Goal: Information Seeking & Learning: Learn about a topic

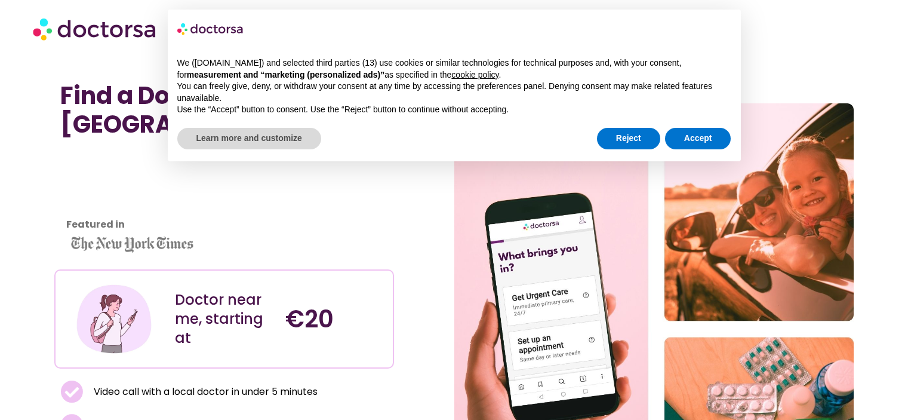
scroll to position [63, 0]
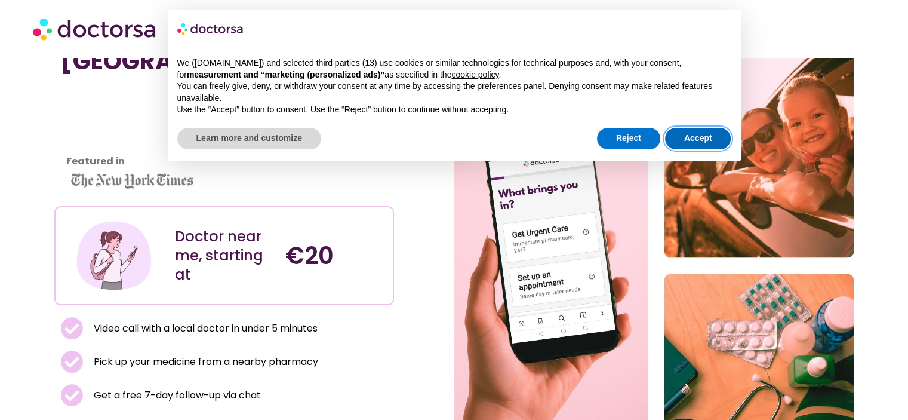
click at [690, 136] on button "Accept" at bounding box center [698, 138] width 66 height 21
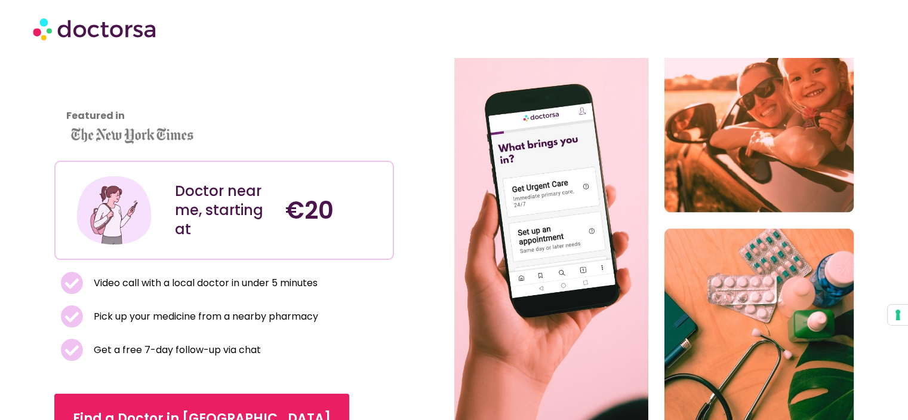
scroll to position [0, 0]
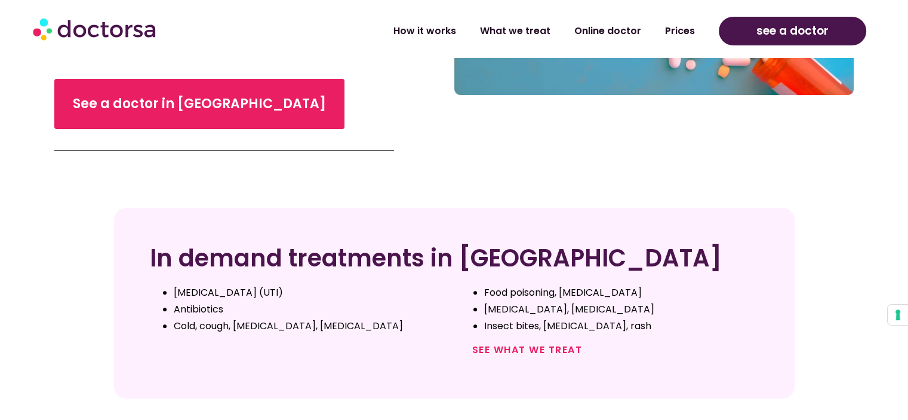
scroll to position [393, 0]
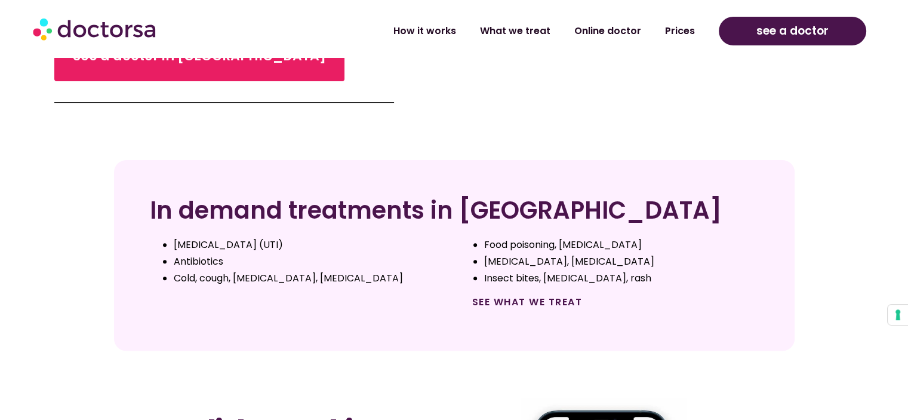
click at [540, 298] on link "See what we treat" at bounding box center [527, 302] width 110 height 14
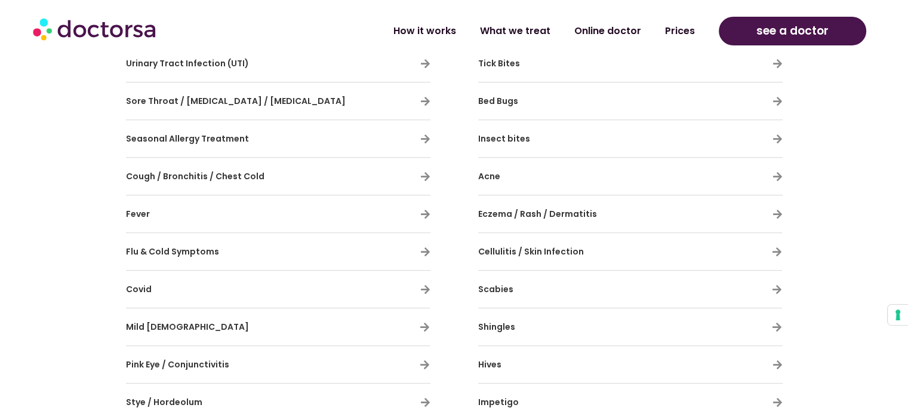
scroll to position [766, 0]
drag, startPoint x: 392, startPoint y: 334, endPoint x: 54, endPoint y: 327, distance: 338.5
click at [54, 327] on section "General illness With Doctorsa, you can tackle colds, [MEDICAL_DATA], and infect…" at bounding box center [454, 252] width 908 height 946
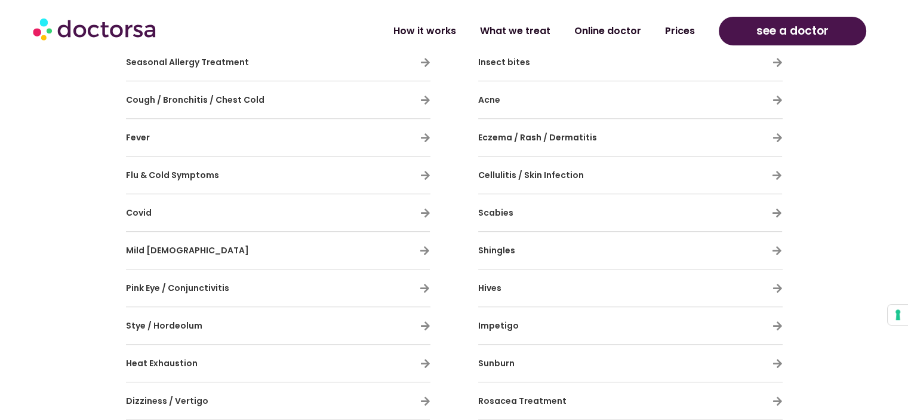
scroll to position [860, 0]
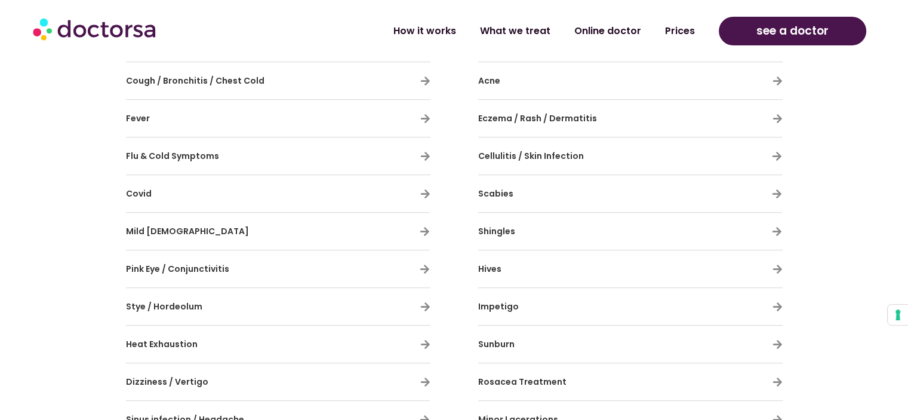
click at [161, 267] on span "Pink Eye / Conjunctivitis" at bounding box center [177, 269] width 103 height 12
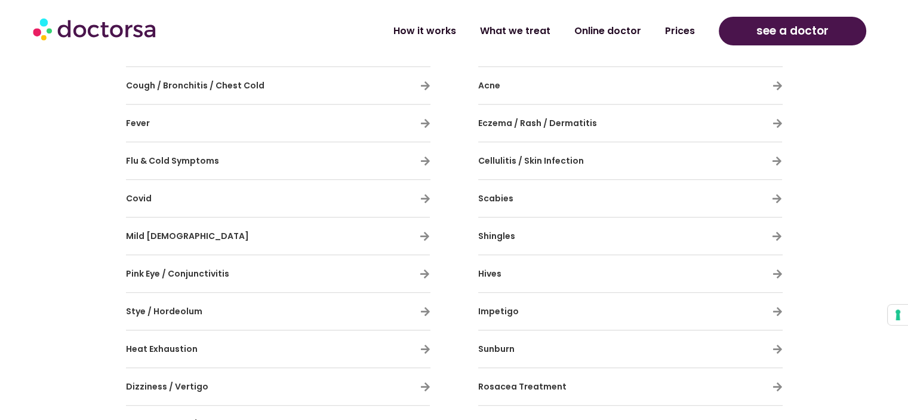
click at [180, 307] on span "Stye / Hordeolum" at bounding box center [164, 311] width 76 height 12
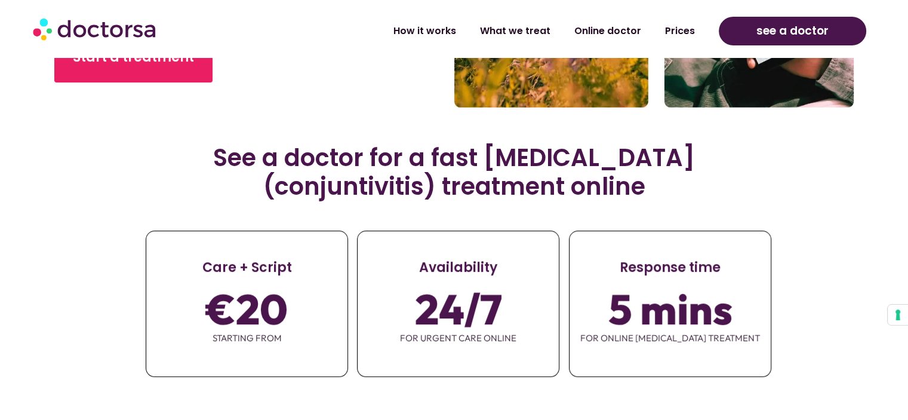
scroll to position [423, 0]
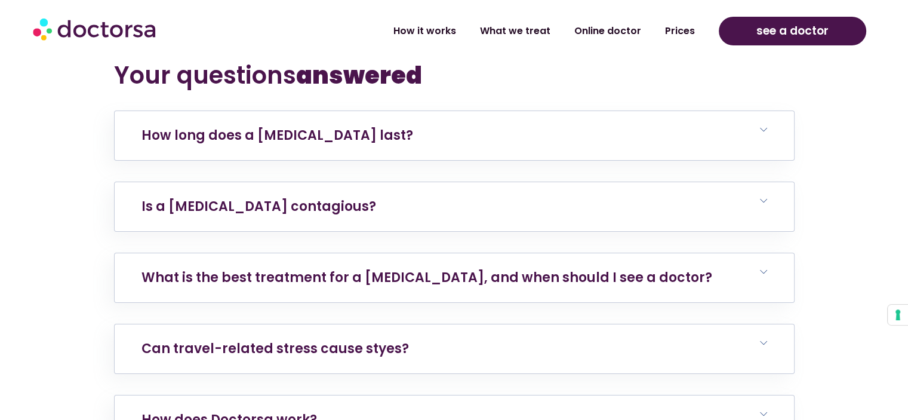
scroll to position [4112, 0]
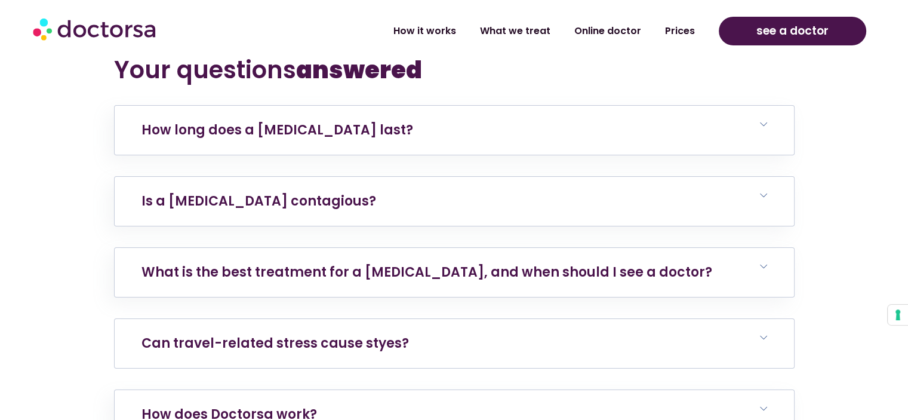
click at [396, 334] on link "Can travel-related stress cause styes?" at bounding box center [274, 343] width 267 height 19
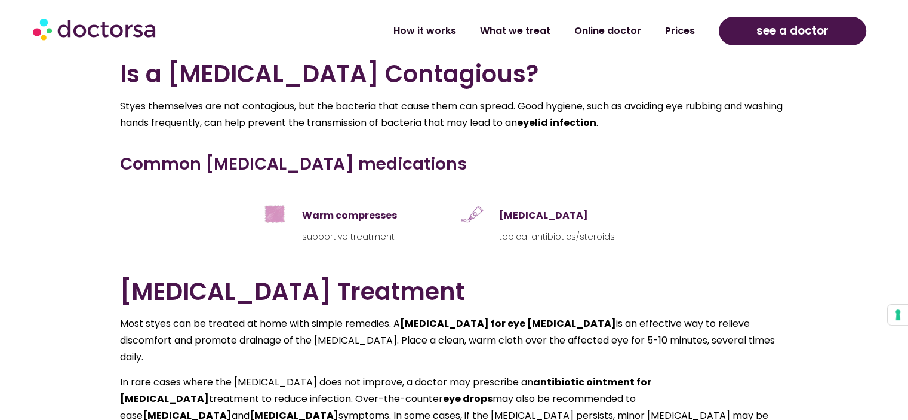
scroll to position [2514, 0]
